Goal: Navigation & Orientation: Find specific page/section

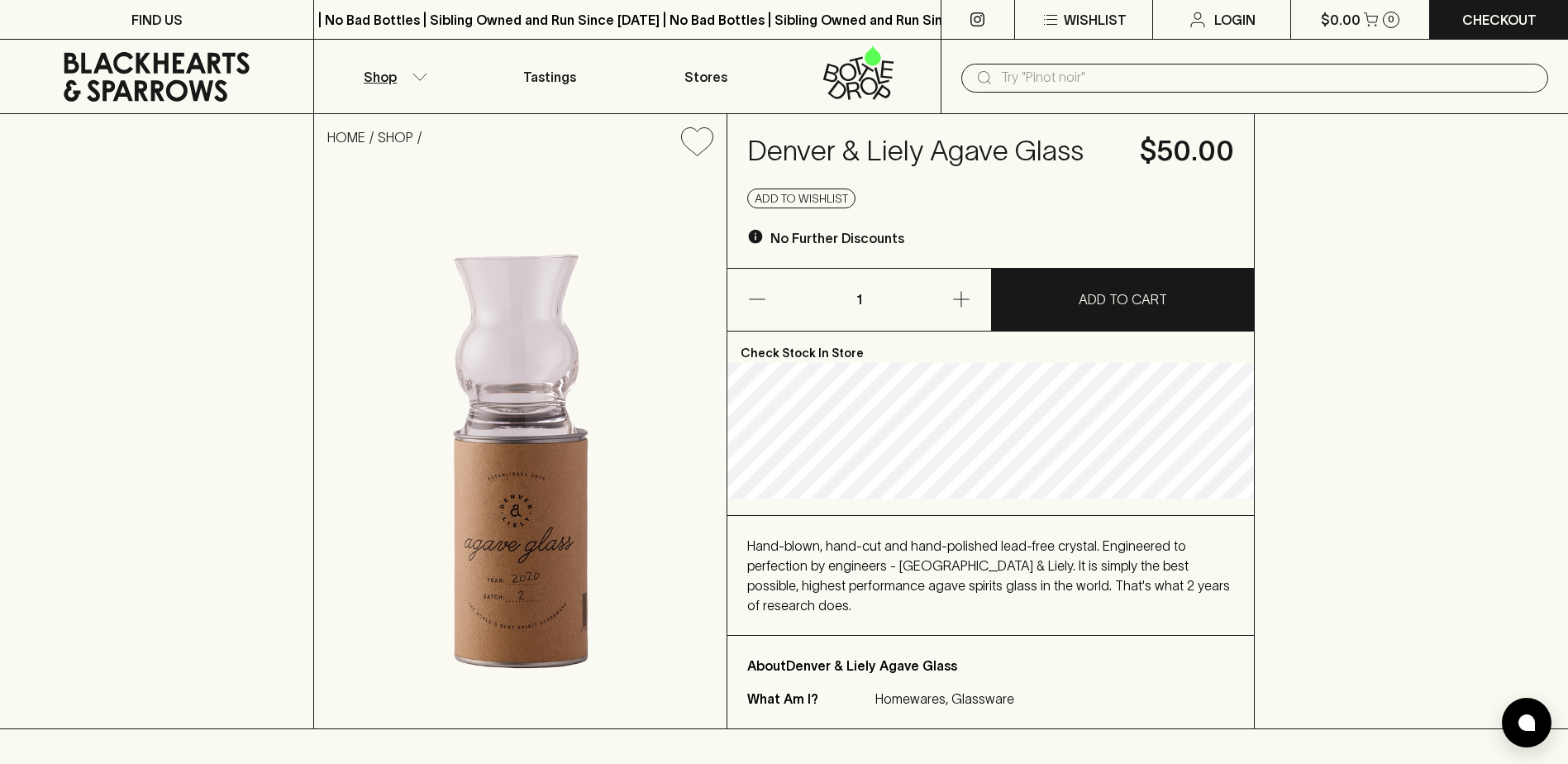
click at [419, 72] on icon "button" at bounding box center [419, 76] width 17 height 8
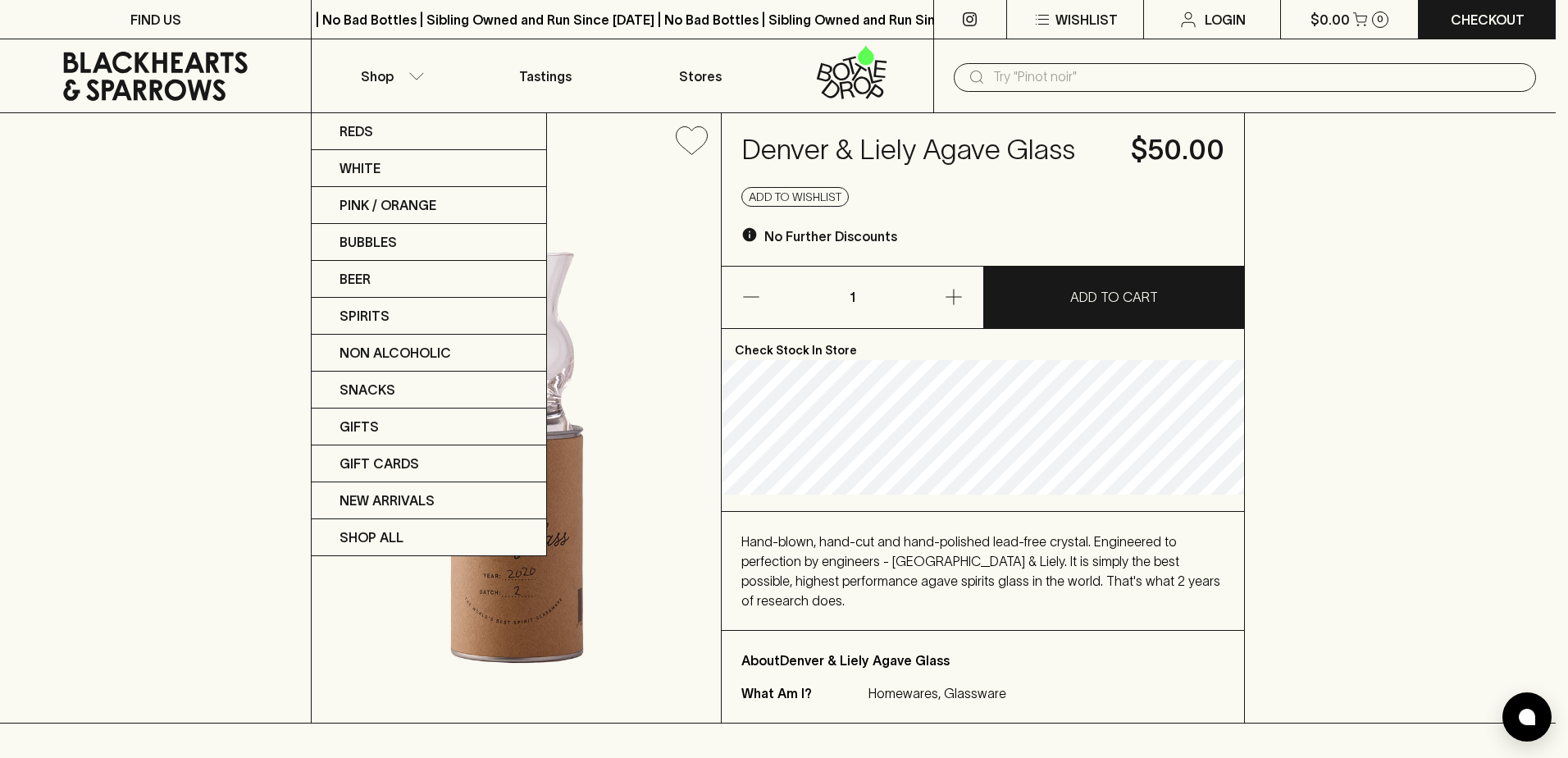
click at [871, 602] on div at bounding box center [784, 379] width 1568 height 758
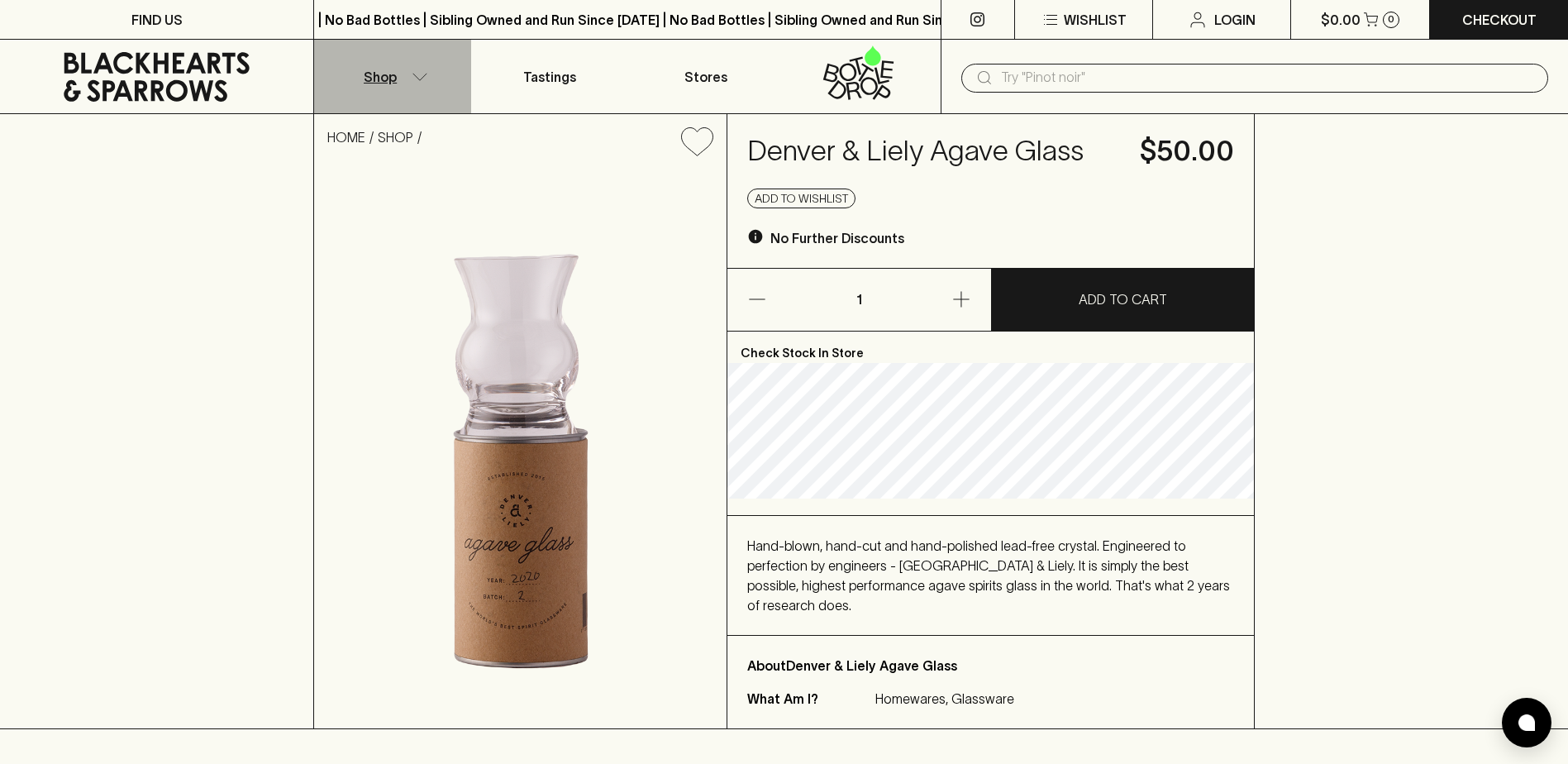
click at [411, 78] on icon "button" at bounding box center [419, 76] width 17 height 8
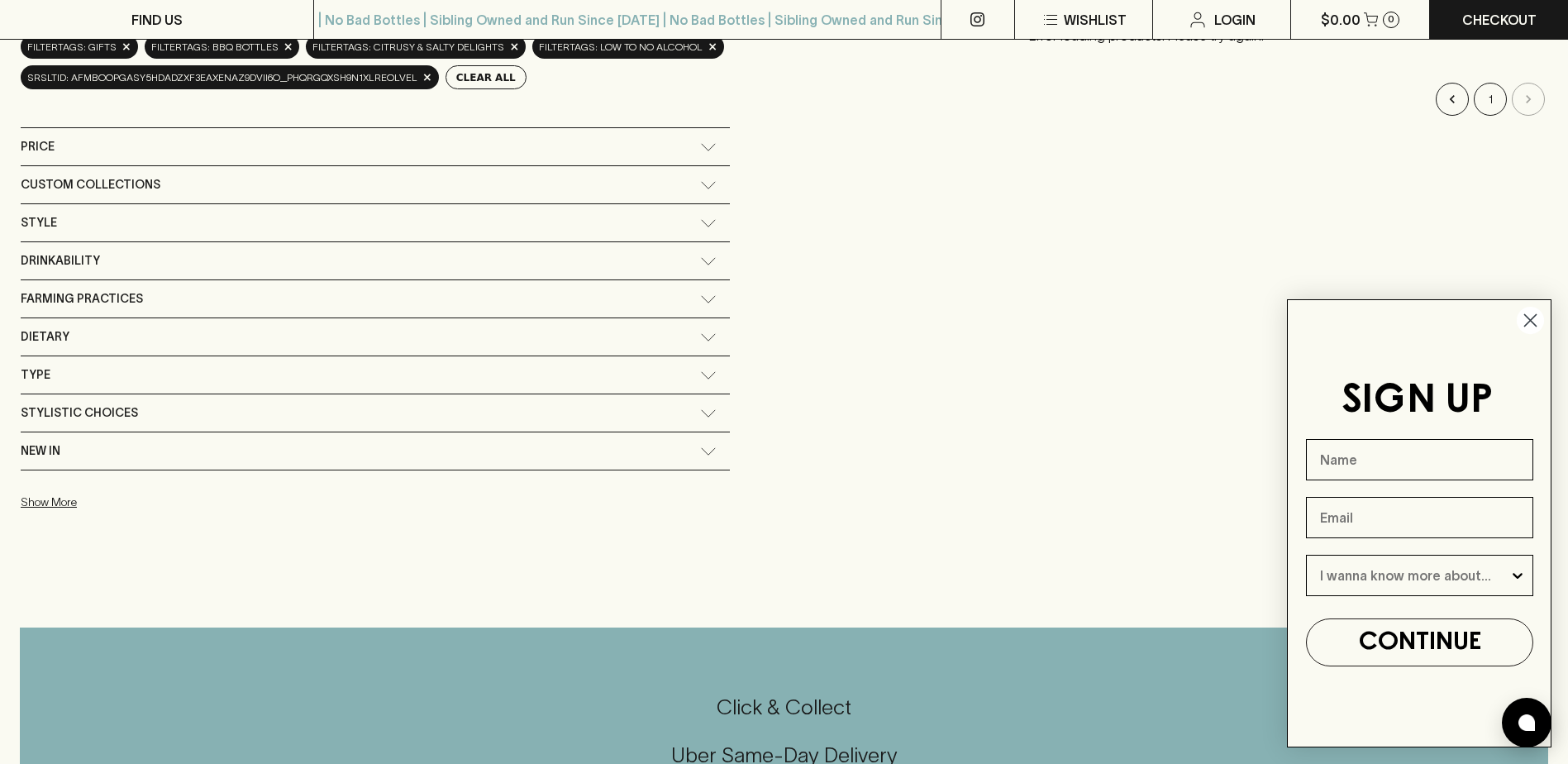
scroll to position [228, 0]
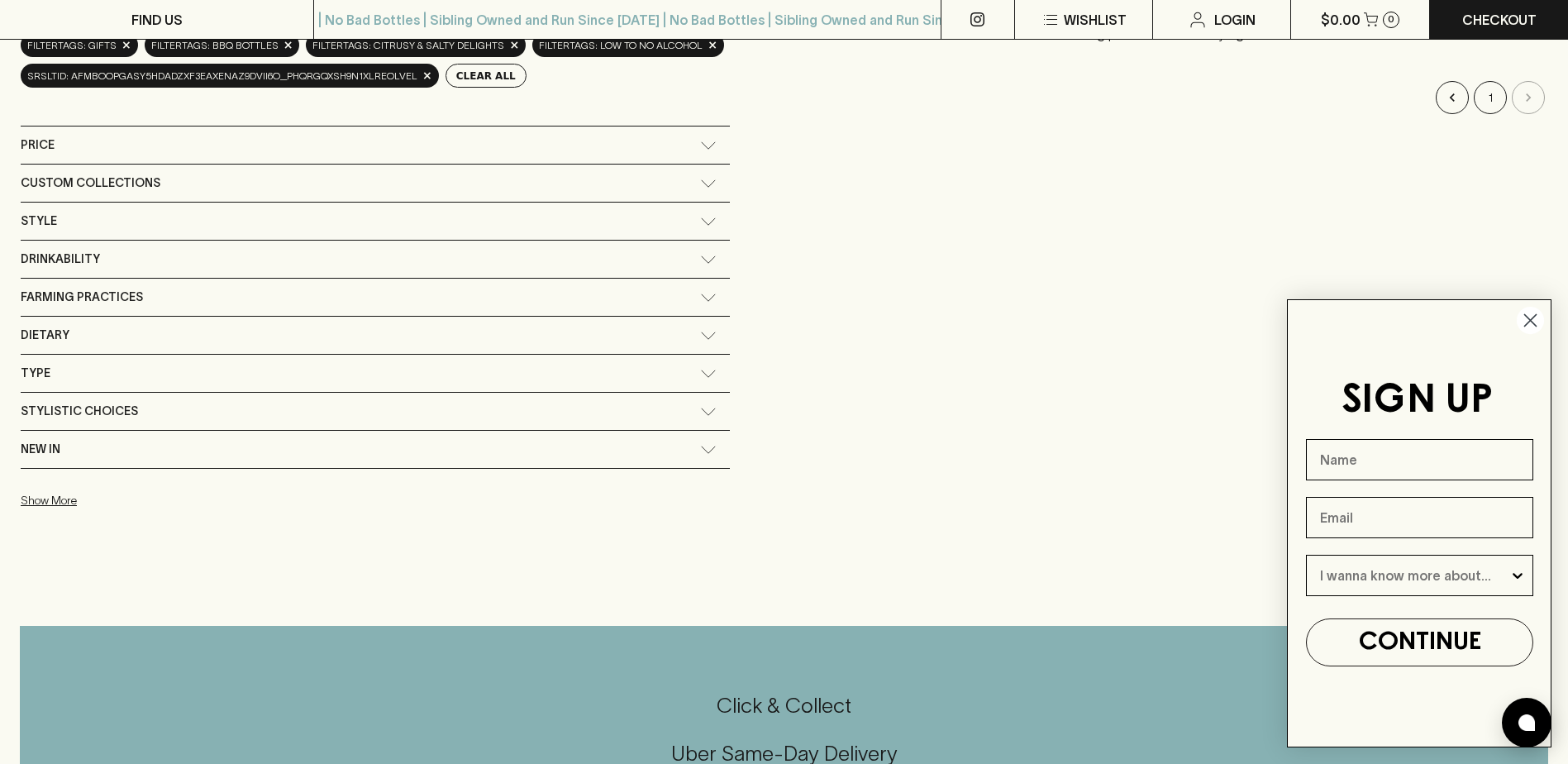
click at [699, 262] on icon at bounding box center [707, 259] width 17 height 8
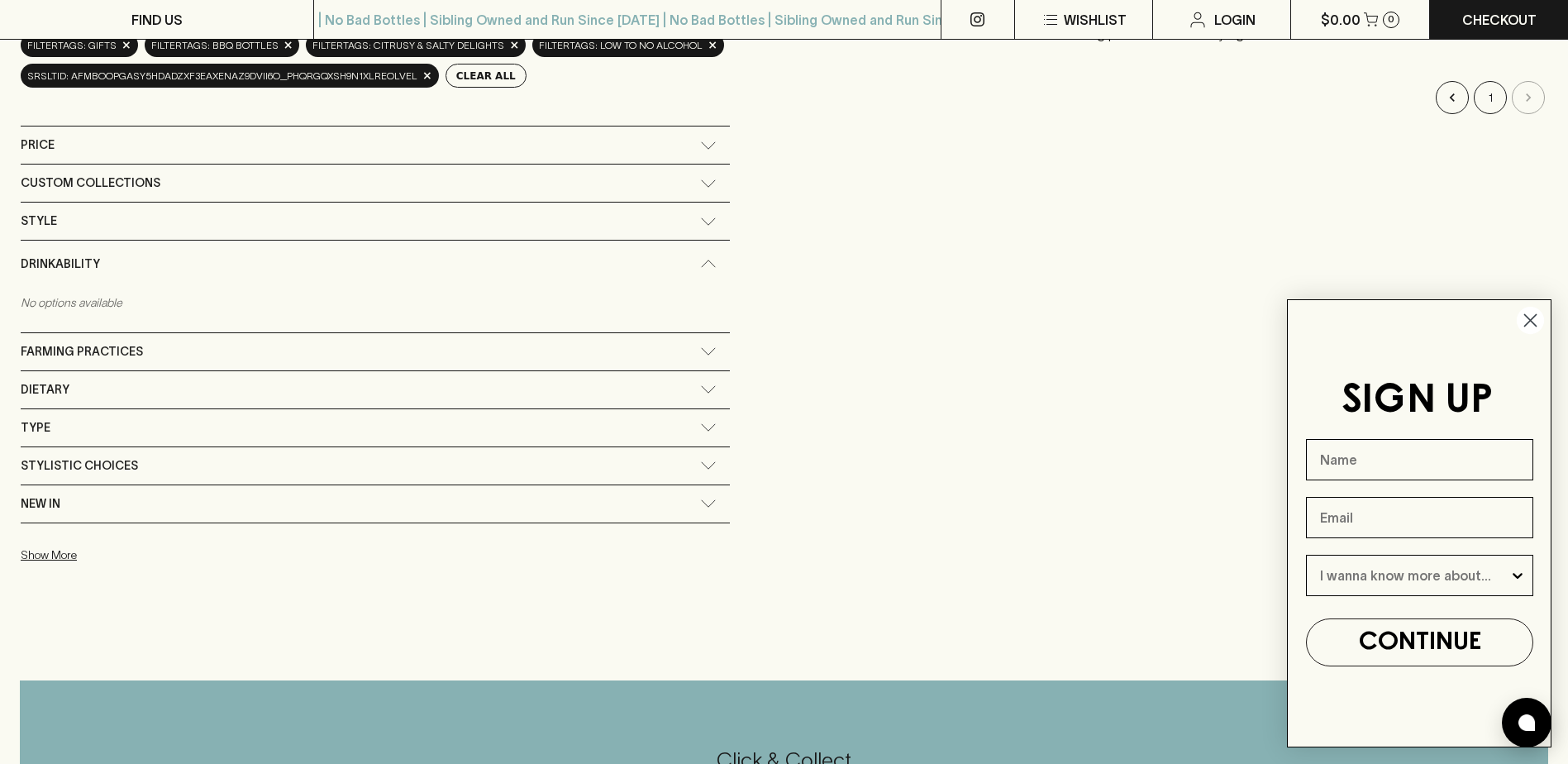
click at [695, 257] on div "Drinkability" at bounding box center [375, 264] width 709 height 47
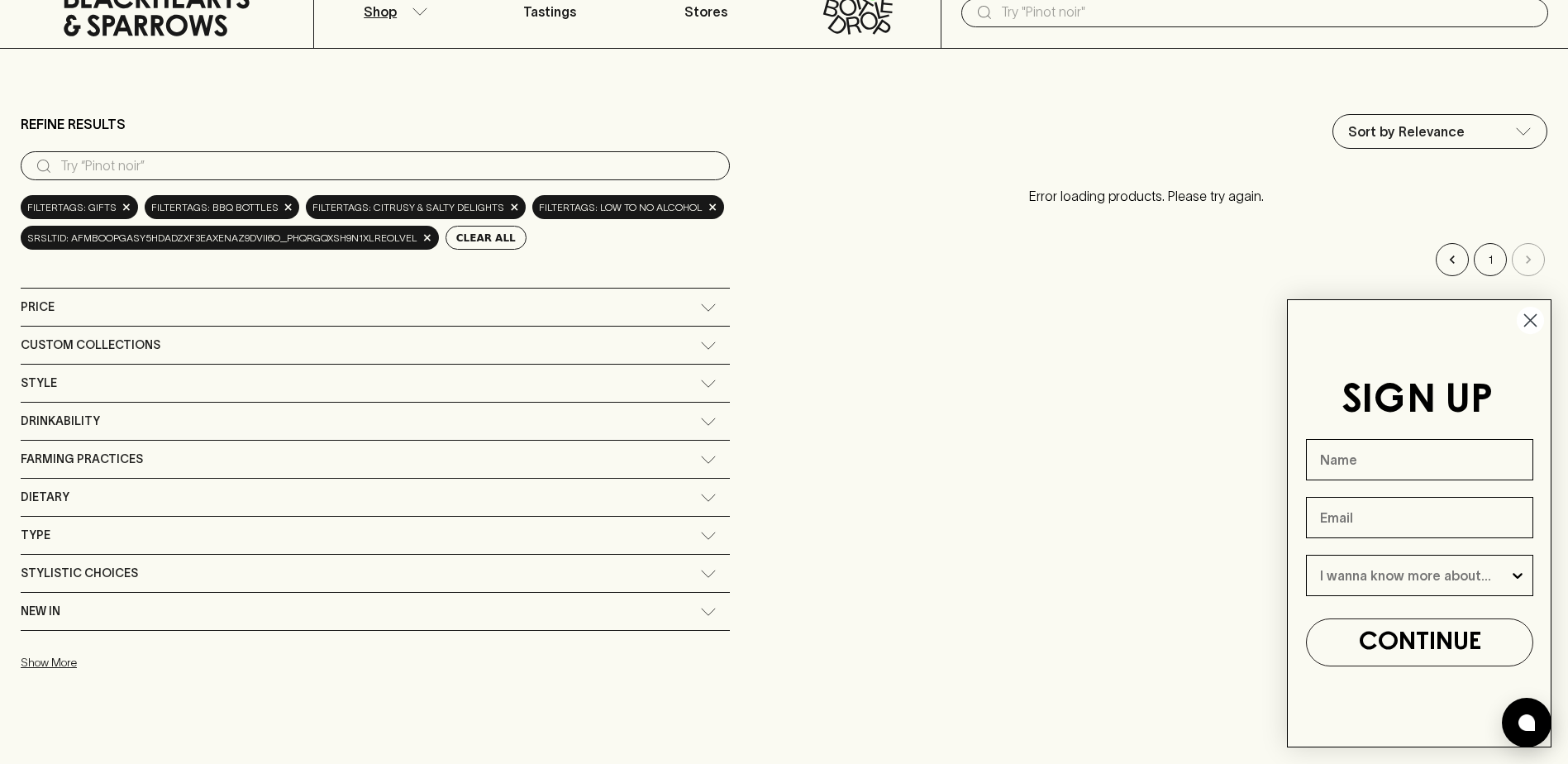
scroll to position [0, 0]
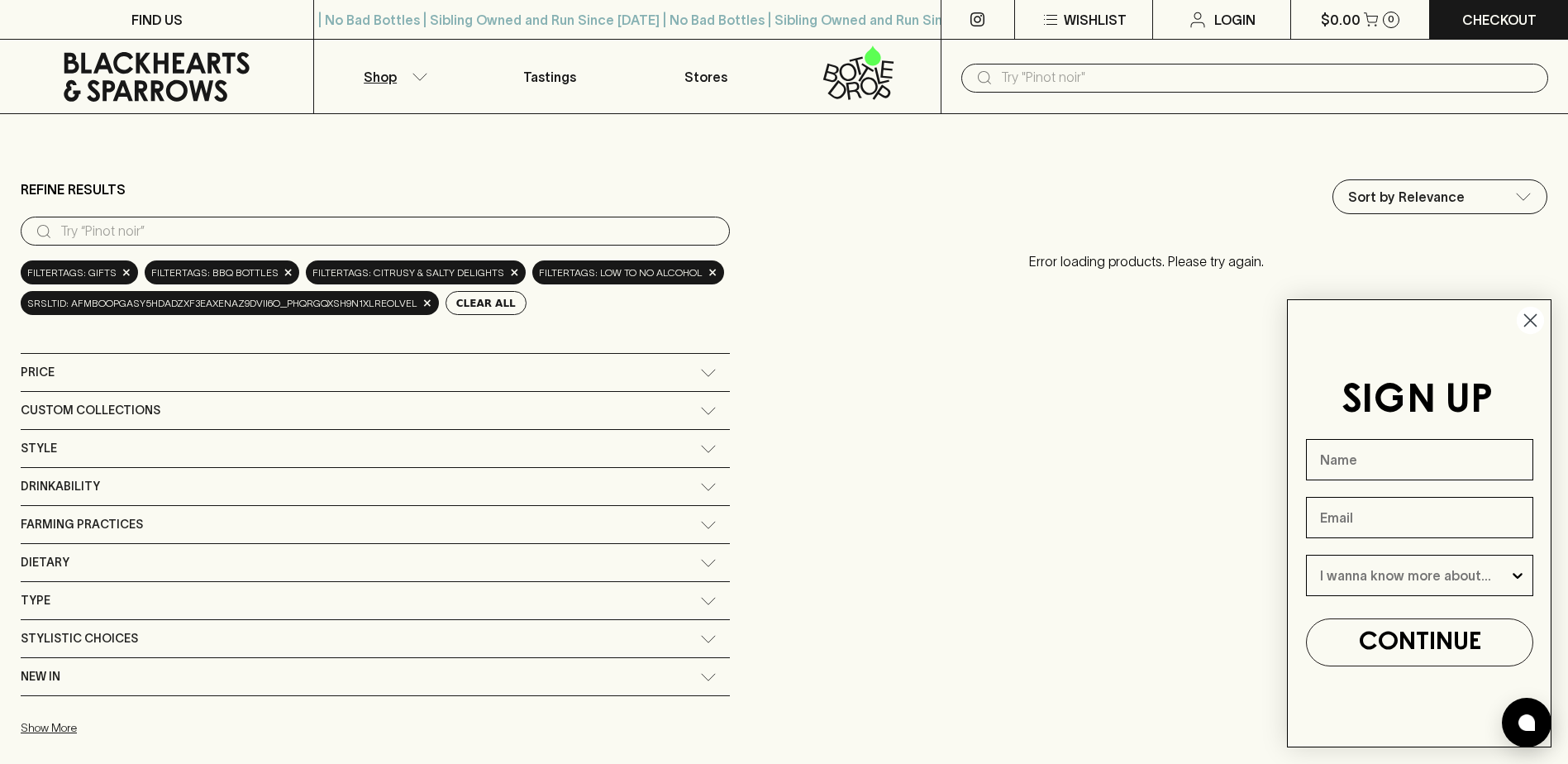
click at [87, 601] on div "Type" at bounding box center [360, 600] width 679 height 21
